Goal: Check status: Check status

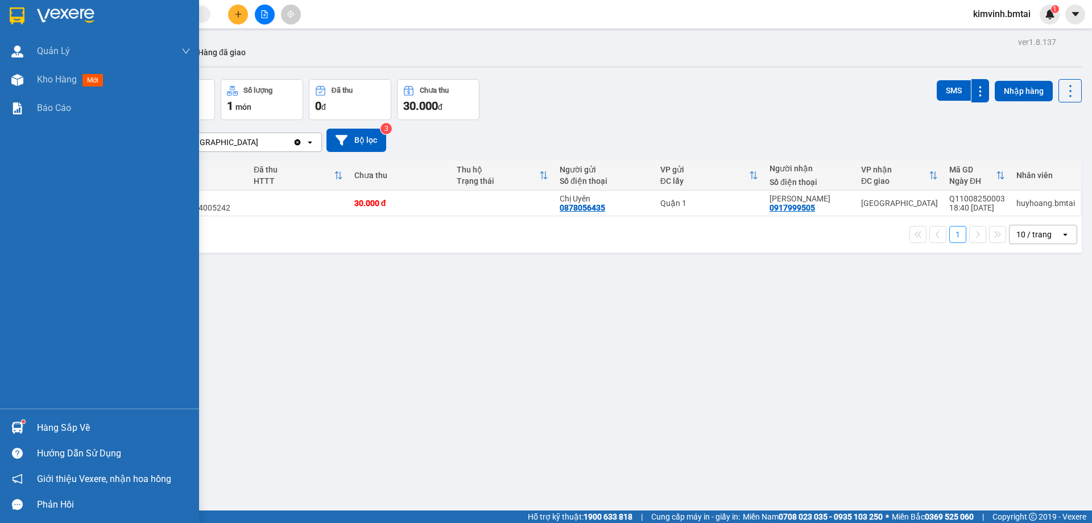
click at [70, 432] on div "Hàng sắp về" at bounding box center [114, 427] width 154 height 17
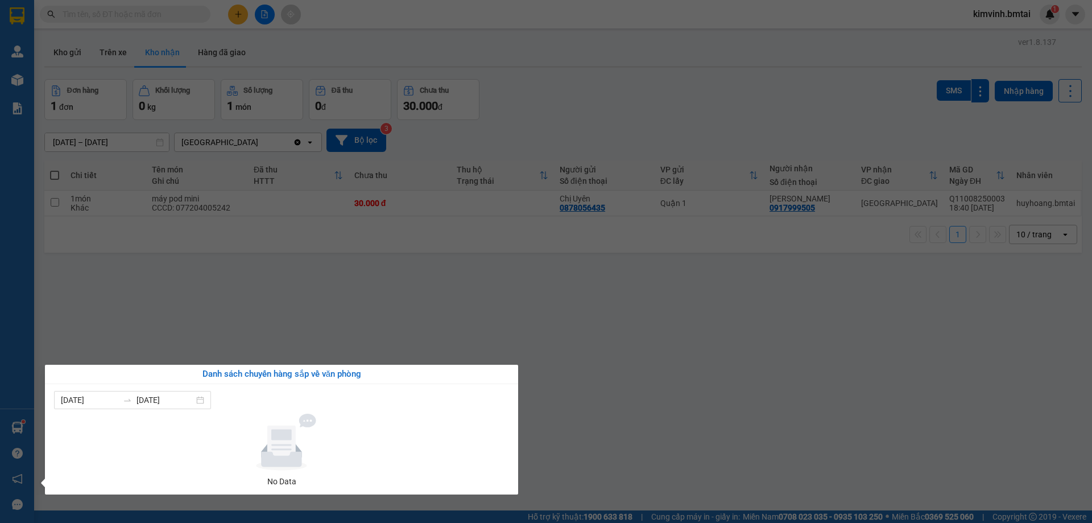
click at [16, 432] on div "Quản Lý Quản lý khách hàng Quản lý khách hàng mới Kho hàng mới Báo cáo Hàng sắp…" at bounding box center [17, 261] width 34 height 523
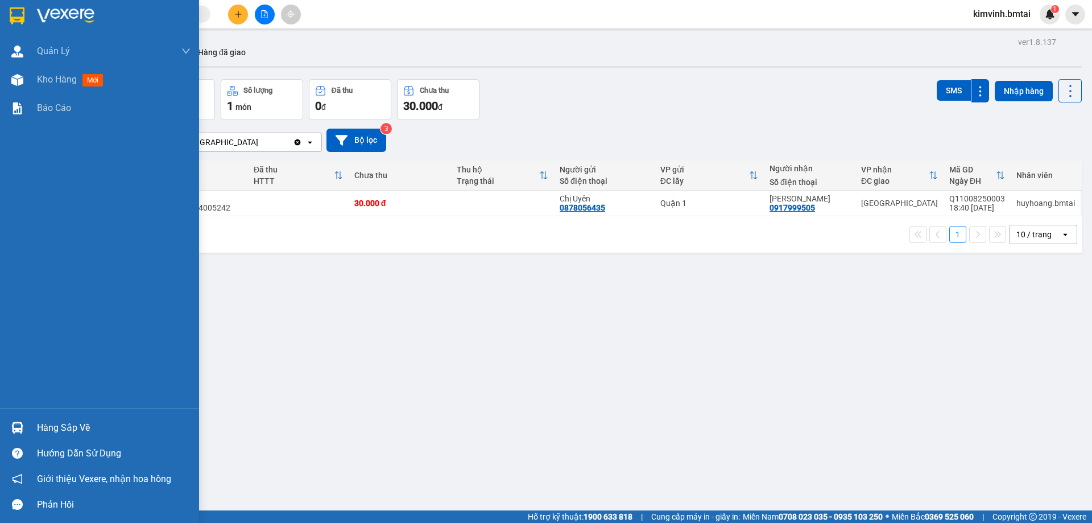
click at [16, 432] on img at bounding box center [17, 428] width 12 height 12
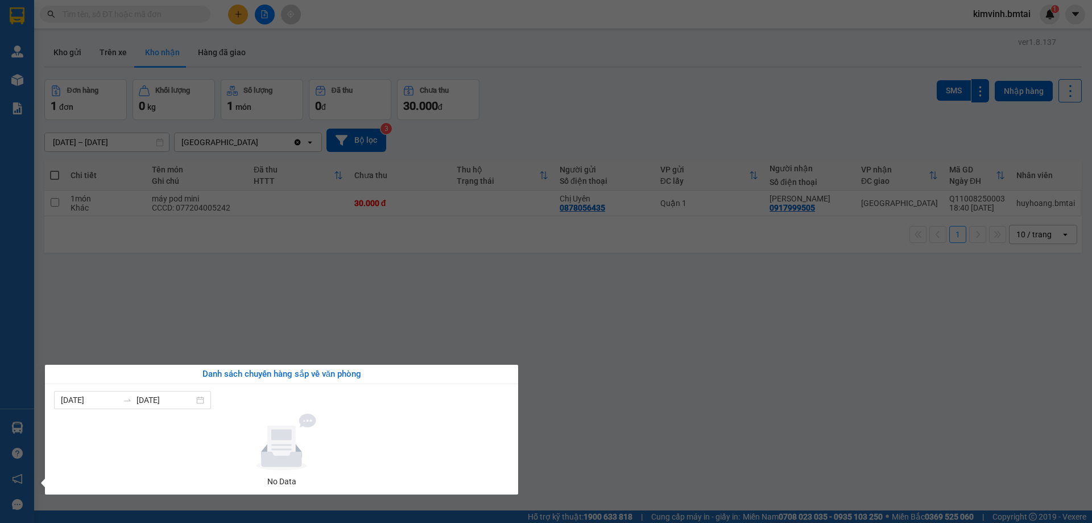
click at [133, 430] on div at bounding box center [282, 442] width 446 height 57
click at [210, 402] on div "[DATE] [DATE]" at bounding box center [132, 400] width 157 height 18
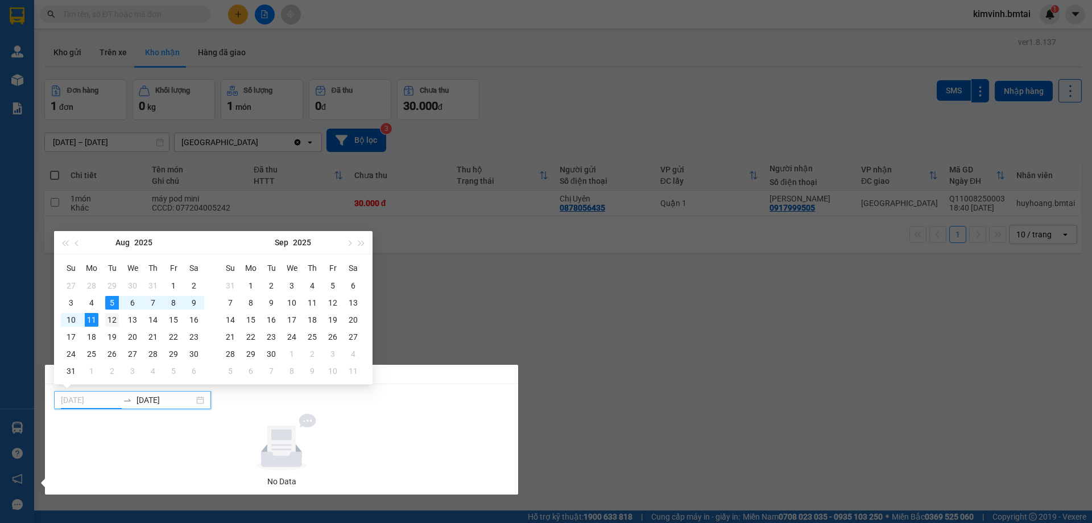
type input "[DATE]"
click at [115, 324] on div "12" at bounding box center [112, 320] width 14 height 14
type input "[DATE]"
click at [294, 427] on icon at bounding box center [281, 444] width 28 height 38
type input "[DATE]"
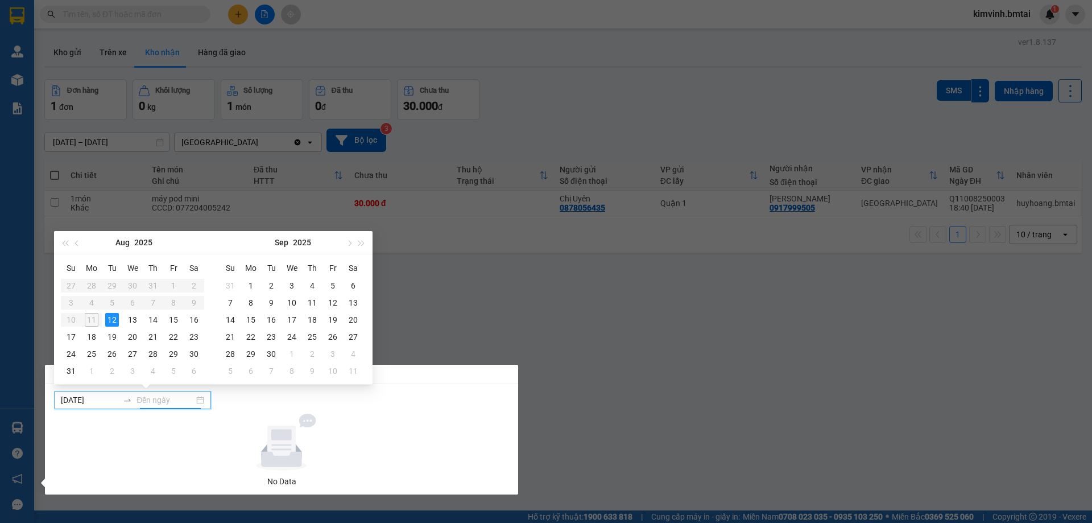
type input "[DATE]"
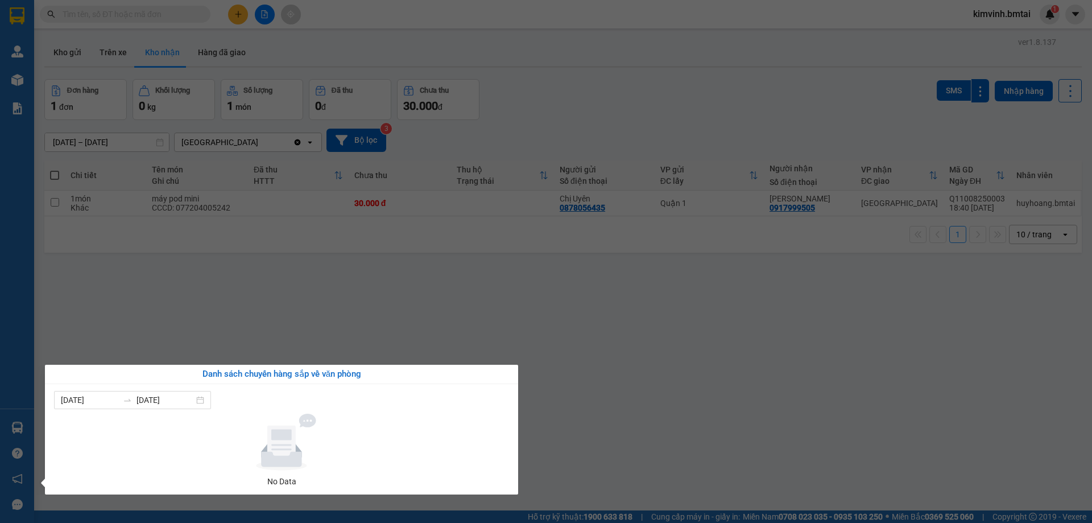
click at [306, 336] on section "Kết quả tìm kiếm ( 0 ) Bộ lọc No Data kimvinh.bmtai 1 Quản Lý Quản lý khách hàn…" at bounding box center [546, 261] width 1092 height 523
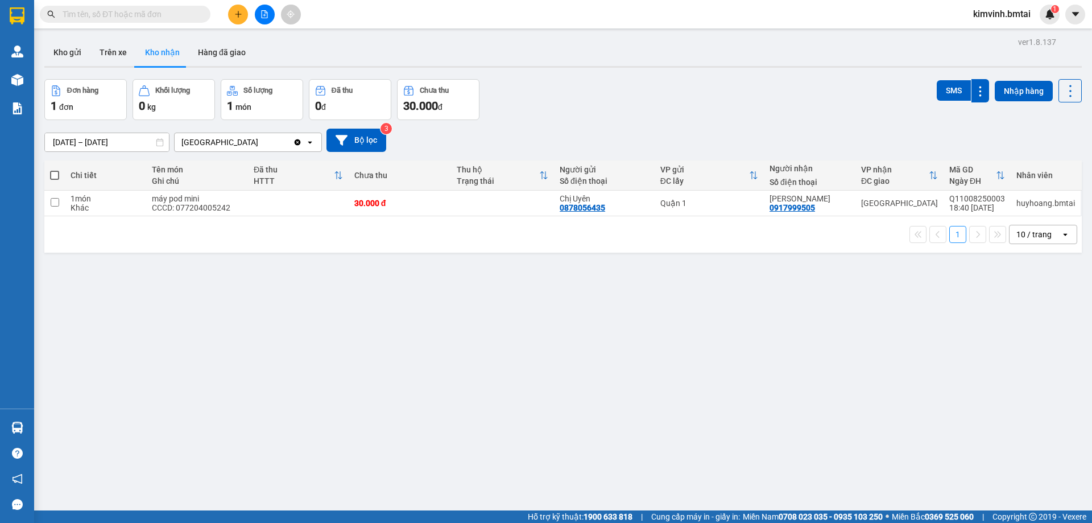
click at [158, 57] on button "Kho nhận" at bounding box center [162, 52] width 53 height 27
